Goal: Information Seeking & Learning: Compare options

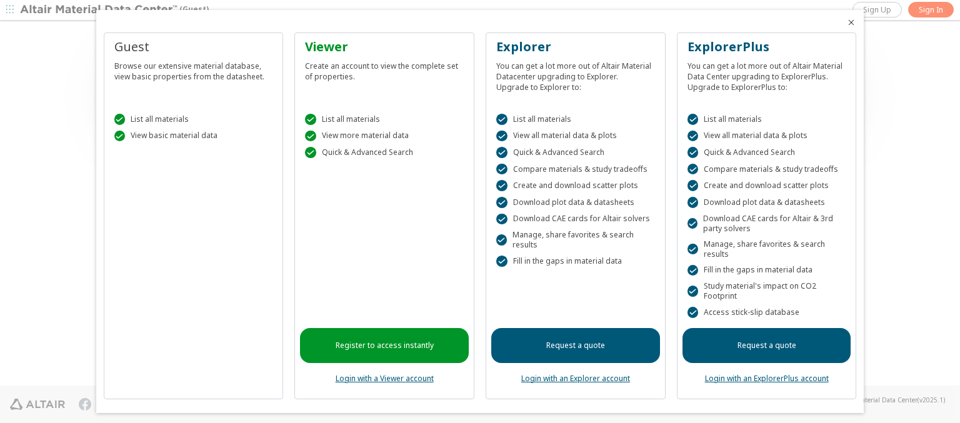
click at [846, 22] on icon "Close" at bounding box center [851, 22] width 10 height 10
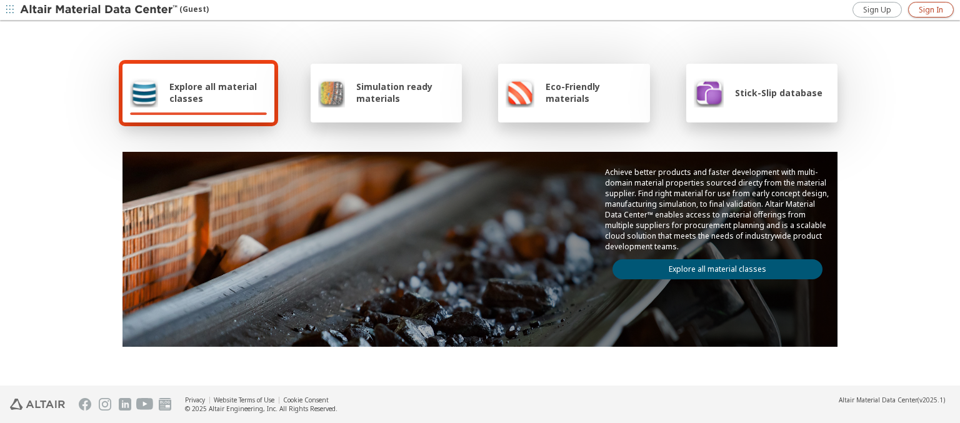
click at [930, 9] on span "Sign In" at bounding box center [930, 10] width 24 height 10
click at [99, 10] on img at bounding box center [99, 10] width 159 height 12
click at [213, 92] on span "Explore all material classes" at bounding box center [217, 93] width 97 height 24
click at [712, 266] on link "Explore all material classes" at bounding box center [717, 269] width 210 height 20
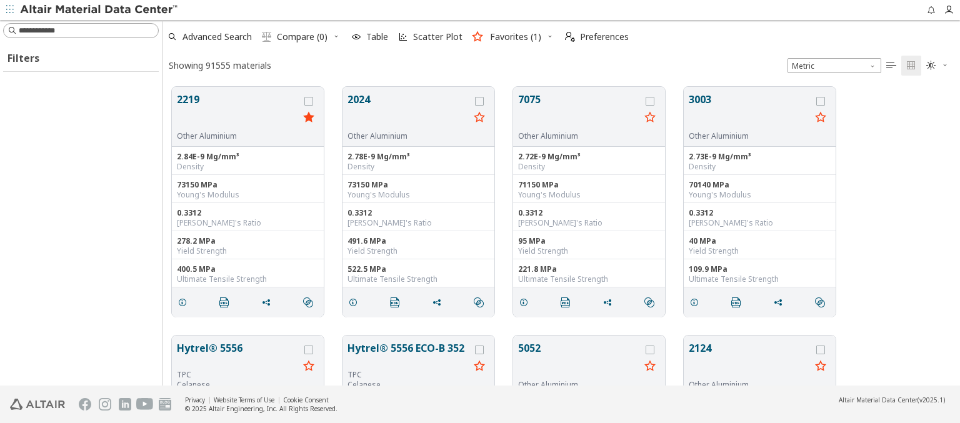
scroll to position [299, 787]
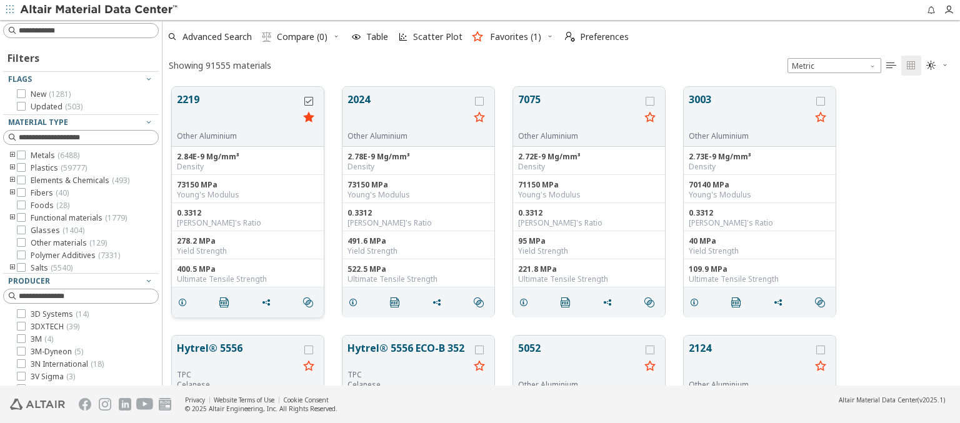
click at [310, 101] on icon "grid" at bounding box center [308, 101] width 9 height 9
click at [480, 101] on icon "grid" at bounding box center [479, 101] width 9 height 9
click at [302, 37] on span "Compare (2)" at bounding box center [302, 36] width 51 height 9
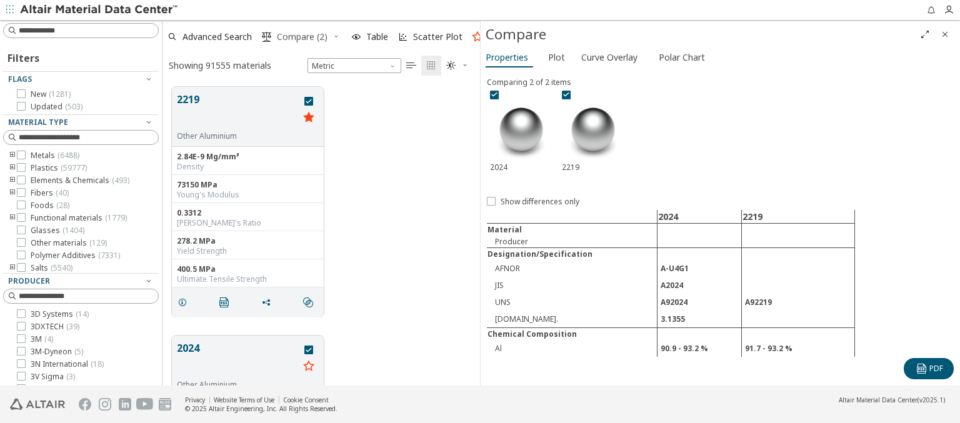
scroll to position [299, 307]
click at [609, 57] on span "Curve Overlay" at bounding box center [609, 57] width 56 height 20
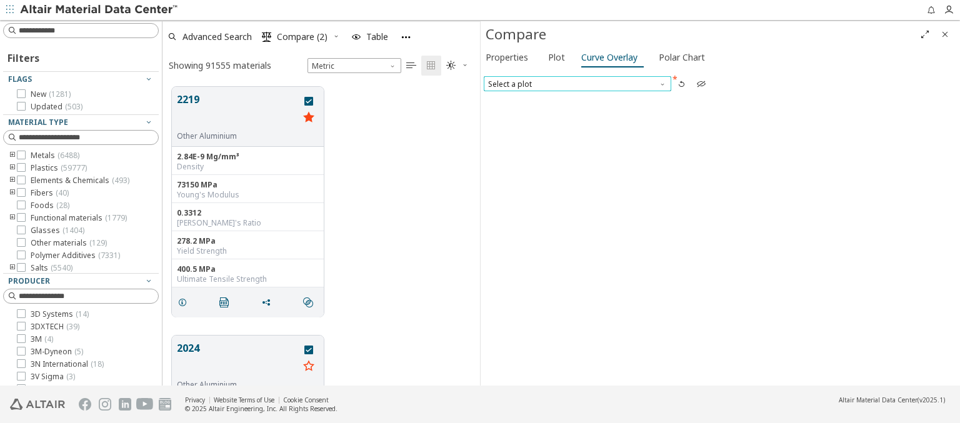
click at [577, 83] on span "Select a plot" at bounding box center [577, 83] width 187 height 15
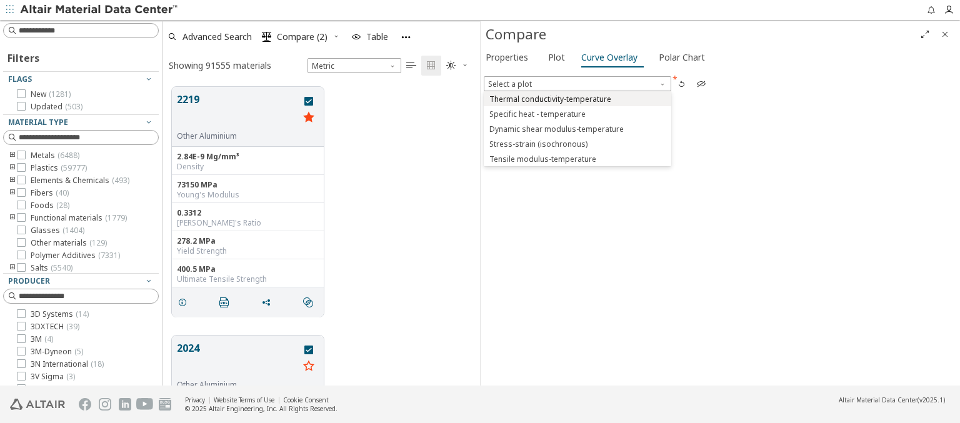
click at [577, 98] on span "Thermal conductivity-temperature" at bounding box center [550, 99] width 122 height 10
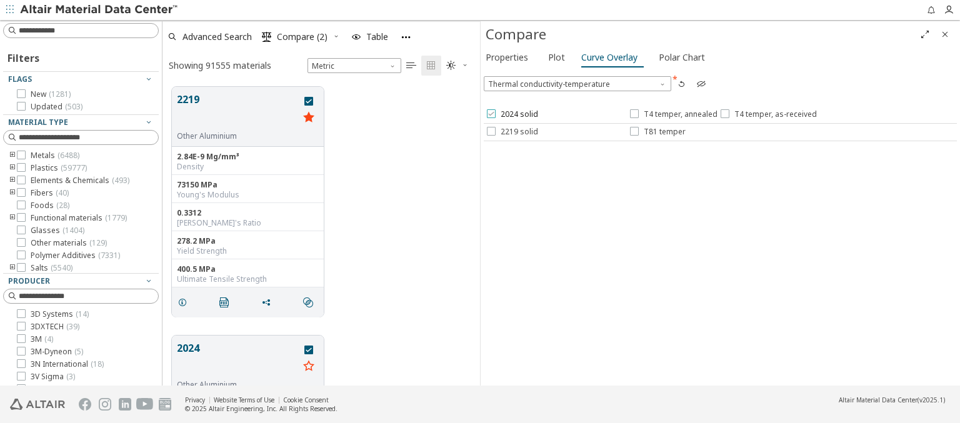
click at [511, 114] on span "2024 solid" at bounding box center [518, 114] width 37 height 10
click at [672, 114] on span "T4 temper, annealed" at bounding box center [681, 114] width 74 height 10
click at [765, 114] on span "T4 temper, as-received" at bounding box center [775, 114] width 82 height 10
click at [511, 131] on span "2219 solid" at bounding box center [518, 132] width 37 height 10
click at [657, 131] on span "T81 temper" at bounding box center [665, 132] width 42 height 10
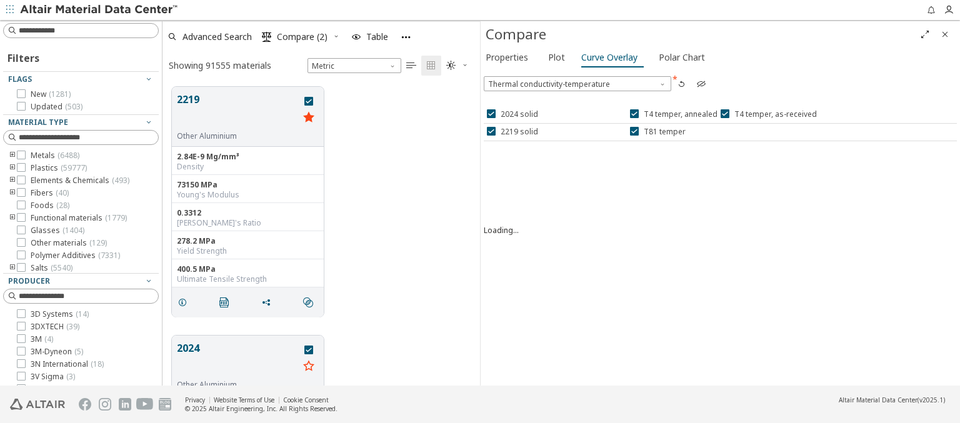
click at [925, 34] on icon "Full Screen" at bounding box center [925, 34] width 10 height 10
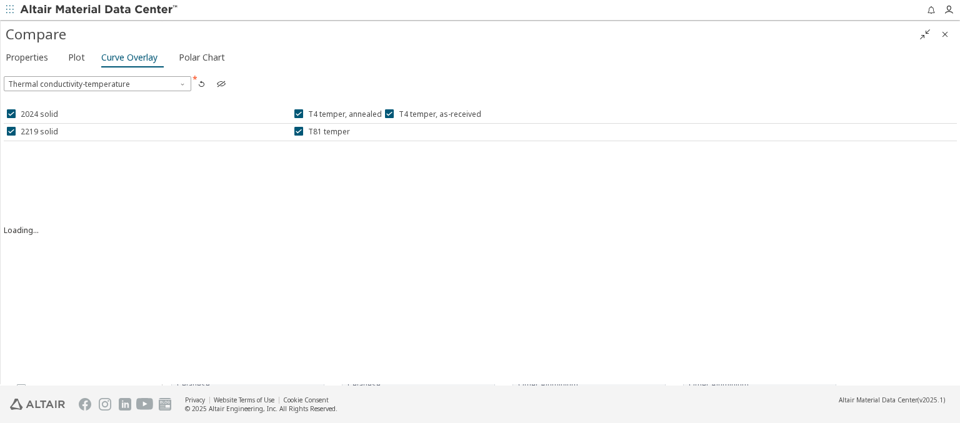
scroll to position [299, 787]
click at [925, 34] on icon "" at bounding box center [925, 34] width 10 height 10
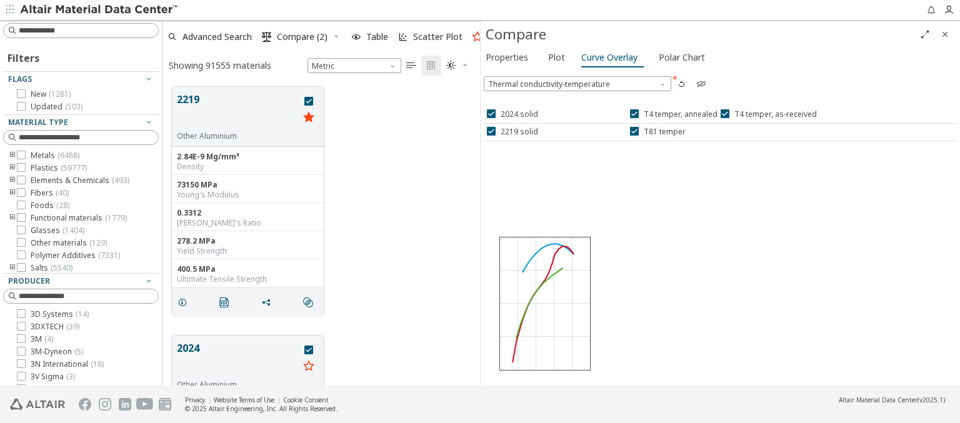
scroll to position [299, 307]
